Goal: Register for event/course

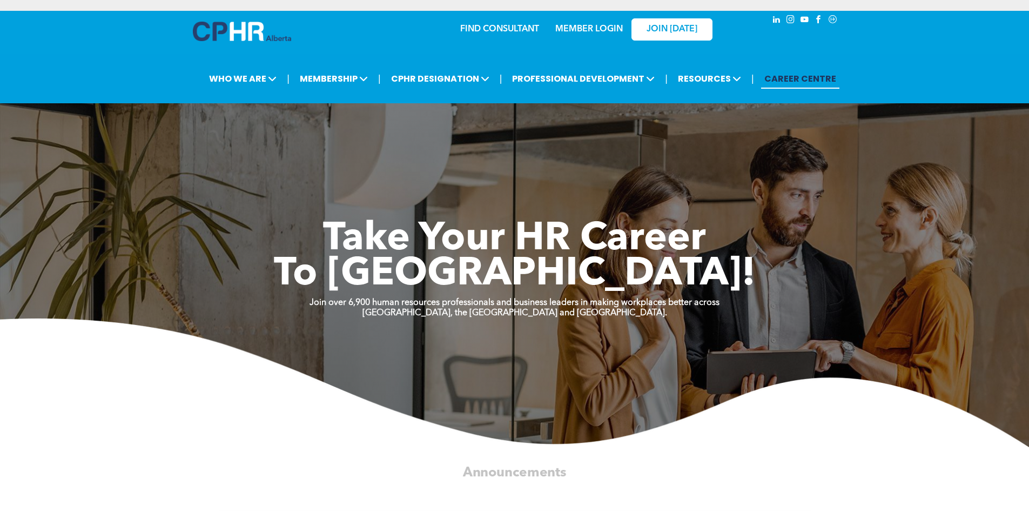
click at [601, 25] on link "MEMBER LOGIN" at bounding box center [589, 29] width 68 height 9
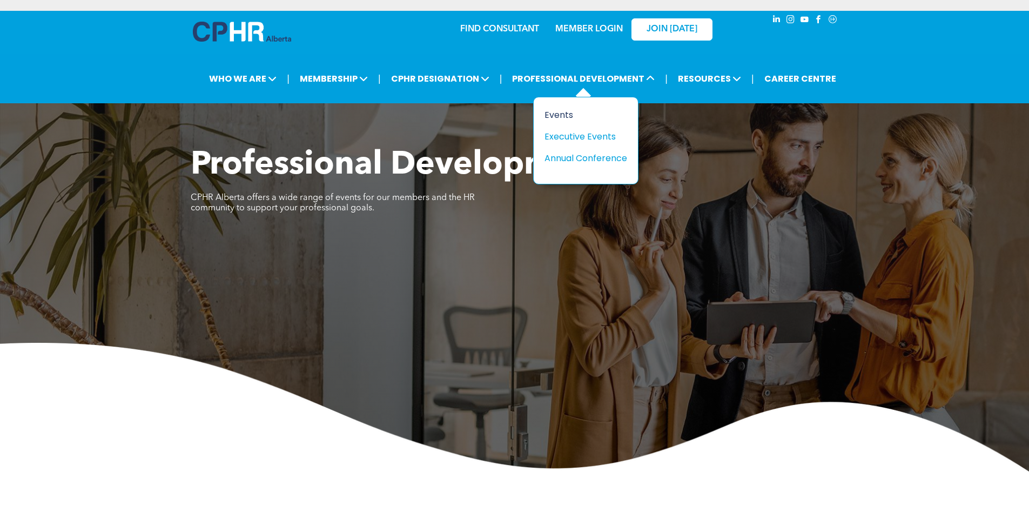
click at [569, 116] on div "Events" at bounding box center [582, 115] width 75 height 14
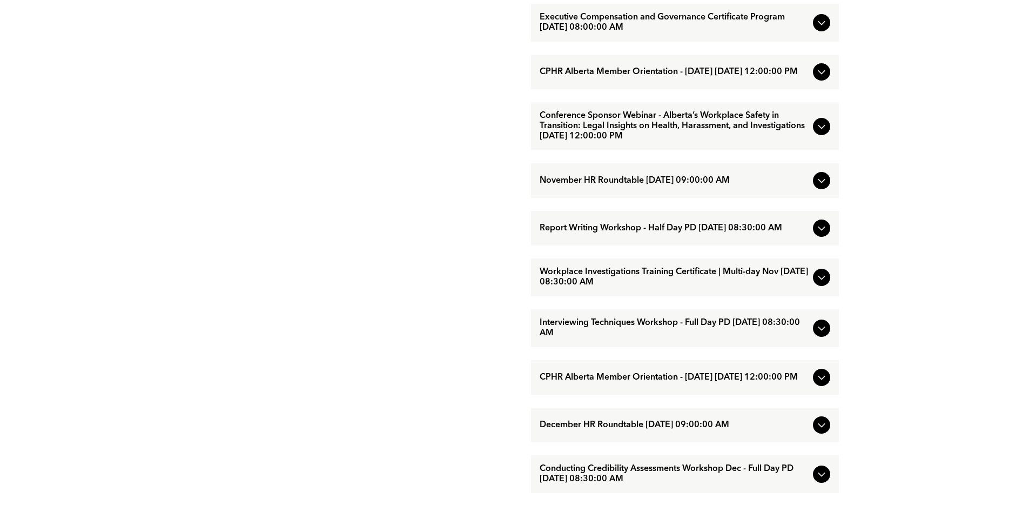
scroll to position [918, 0]
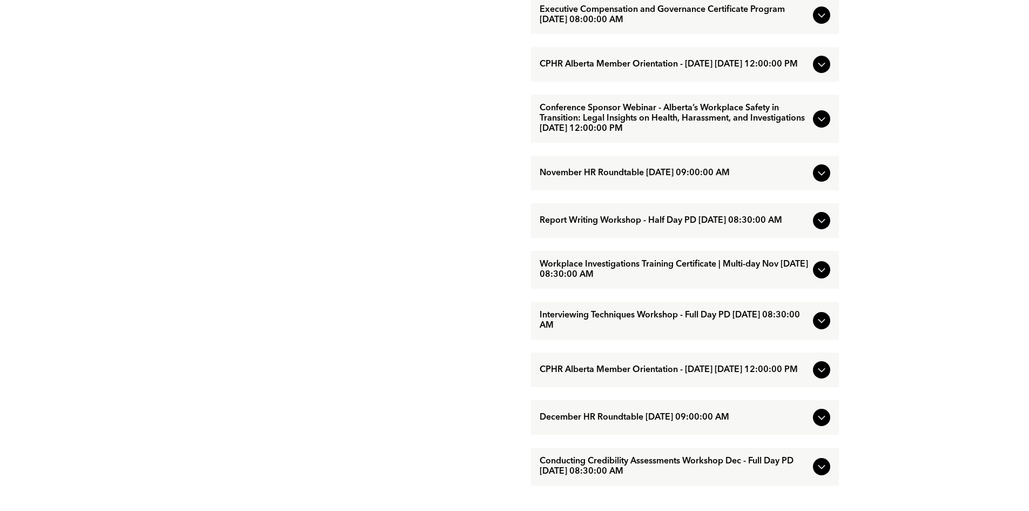
click at [633, 288] on div "Workplace Investigations Training Certificate | Multi-day Nov [DATE] 08:30:00 AM" at bounding box center [685, 270] width 308 height 38
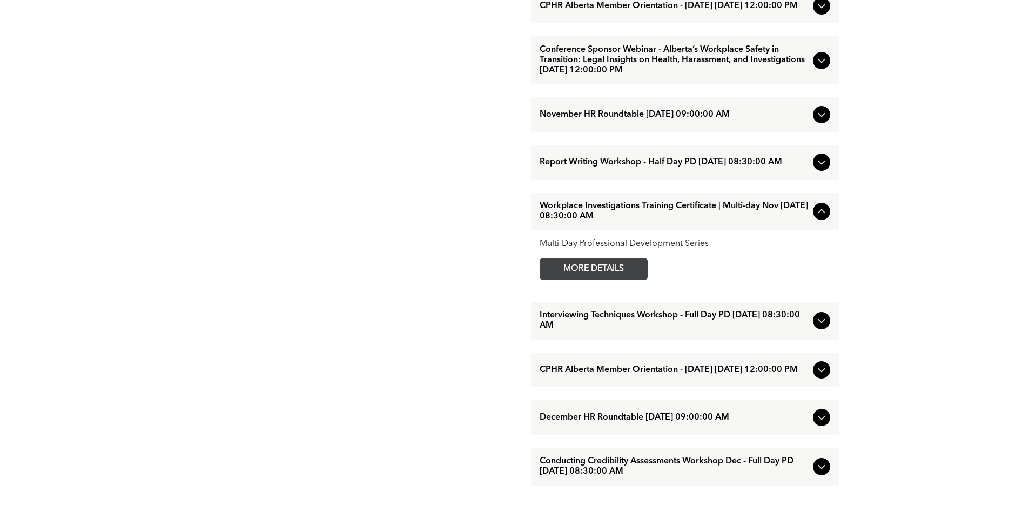
click at [601, 279] on span "MORE DETAILS" at bounding box center [593, 268] width 85 height 21
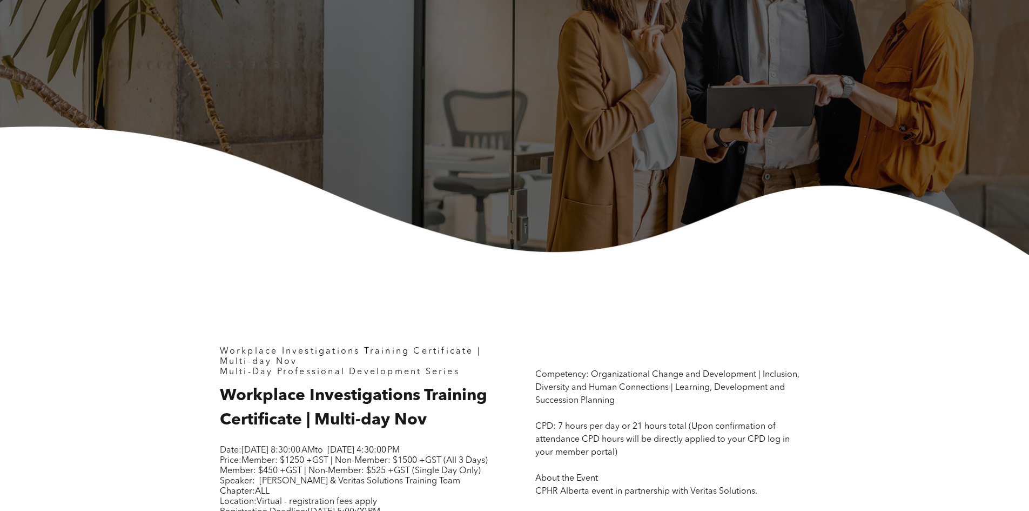
scroll to position [432, 0]
